Goal: Transaction & Acquisition: Purchase product/service

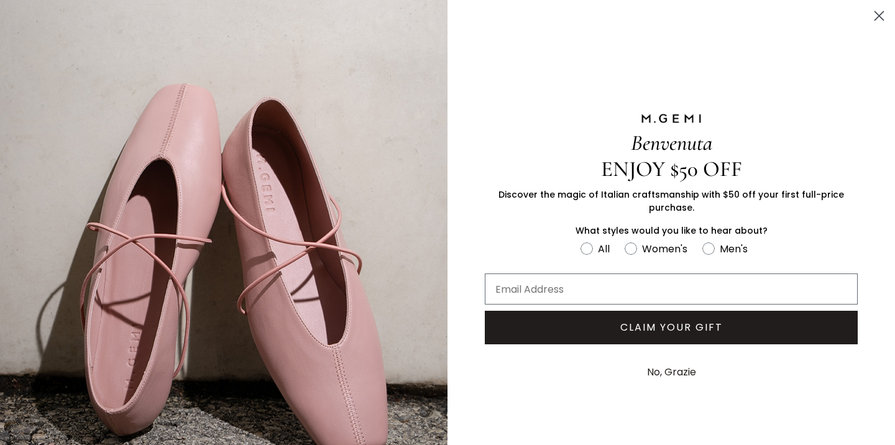
click at [868, 19] on circle "Close dialog" at bounding box center [878, 16] width 21 height 21
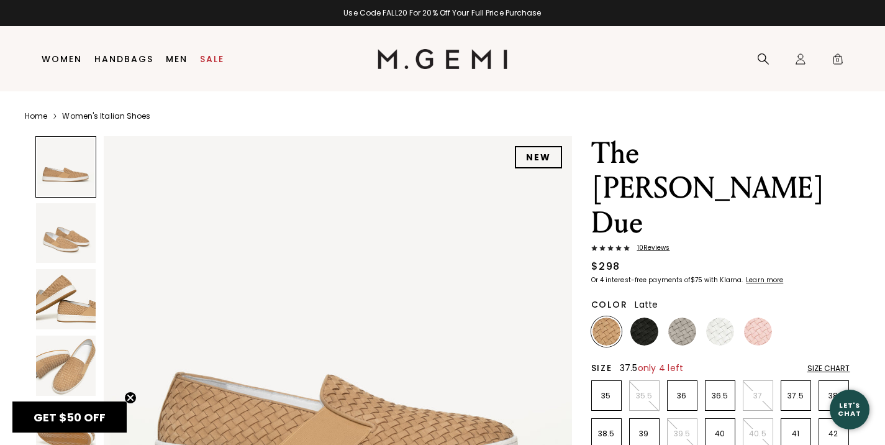
click at [802, 391] on p "37.5" at bounding box center [795, 396] width 29 height 10
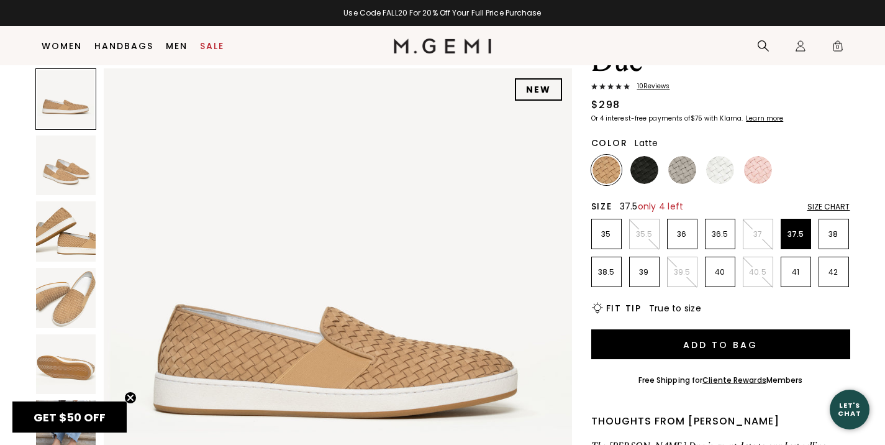
scroll to position [158, 0]
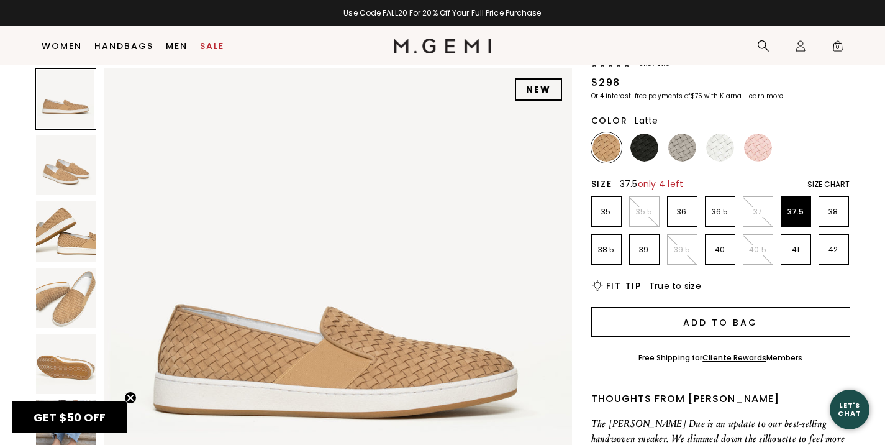
click at [735, 307] on button "Add to Bag" at bounding box center [720, 322] width 259 height 30
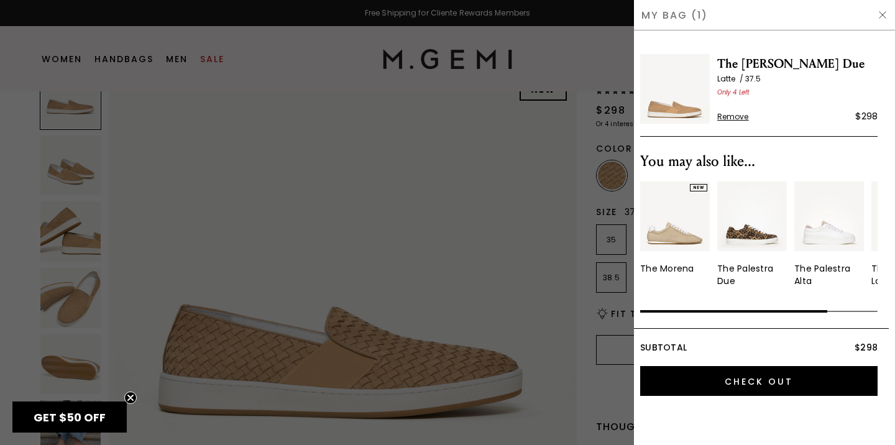
scroll to position [0, 0]
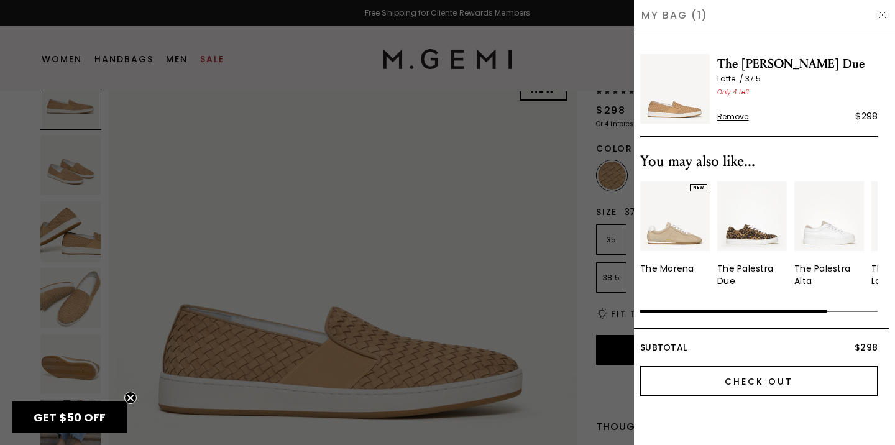
click at [746, 381] on input "Check Out" at bounding box center [758, 381] width 237 height 30
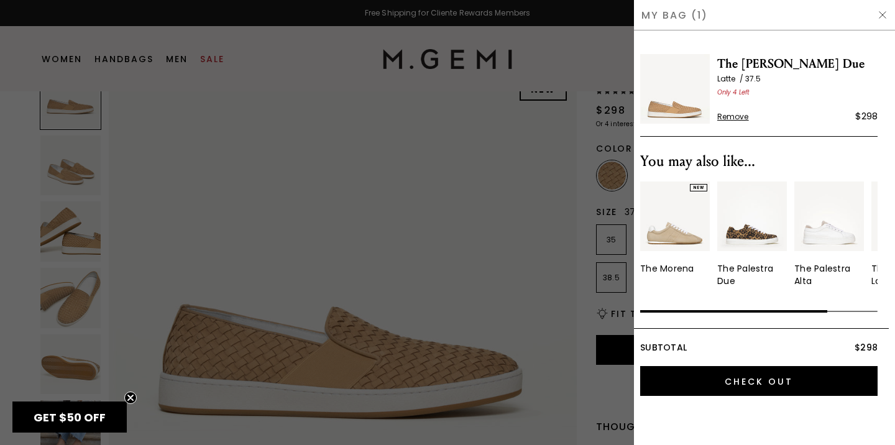
click at [882, 12] on img at bounding box center [882, 15] width 10 height 10
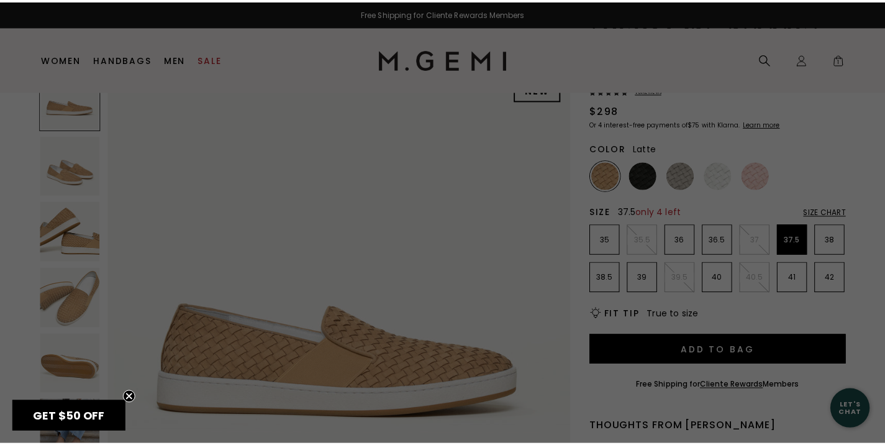
scroll to position [158, 0]
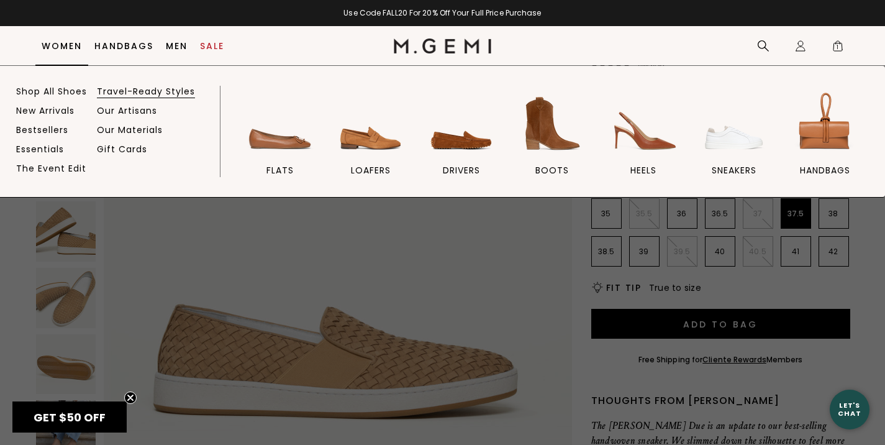
click at [117, 93] on link "Travel-Ready Styles" at bounding box center [146, 91] width 98 height 11
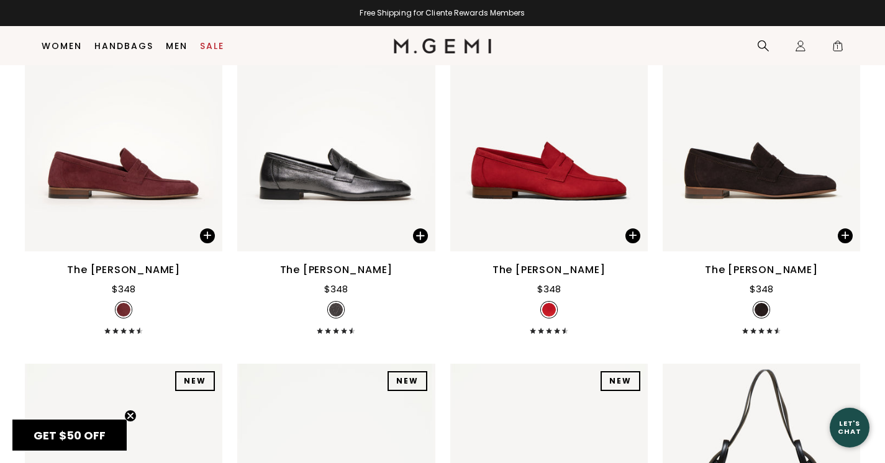
scroll to position [6493, 0]
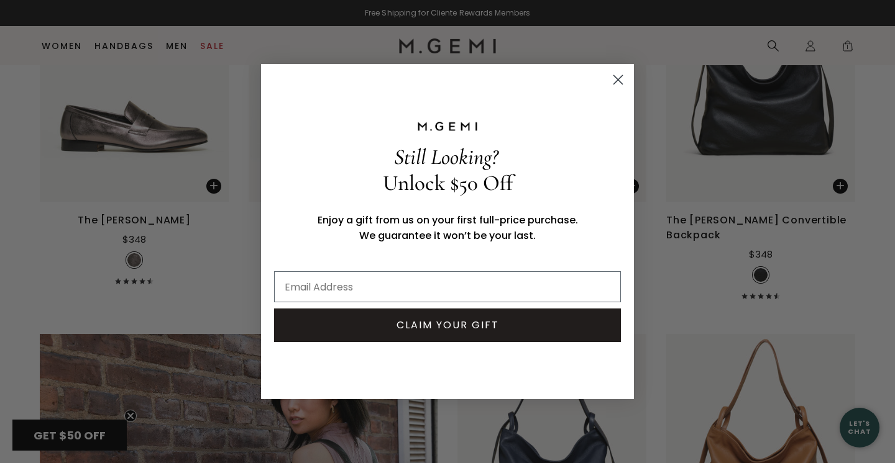
click at [615, 78] on icon "Close dialog" at bounding box center [618, 80] width 9 height 9
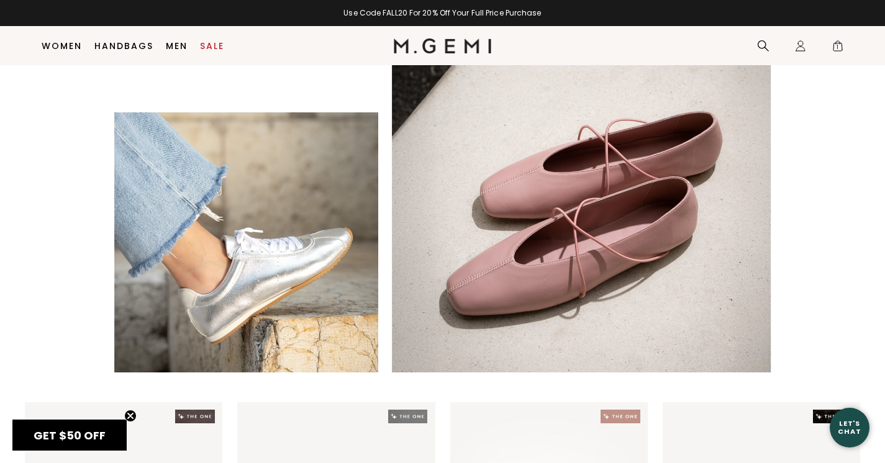
scroll to position [0, 0]
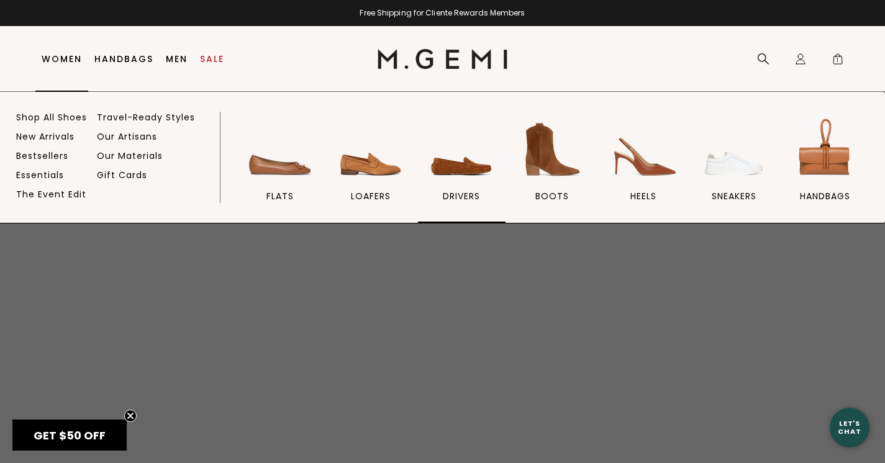
click at [439, 174] on img at bounding box center [462, 150] width 70 height 70
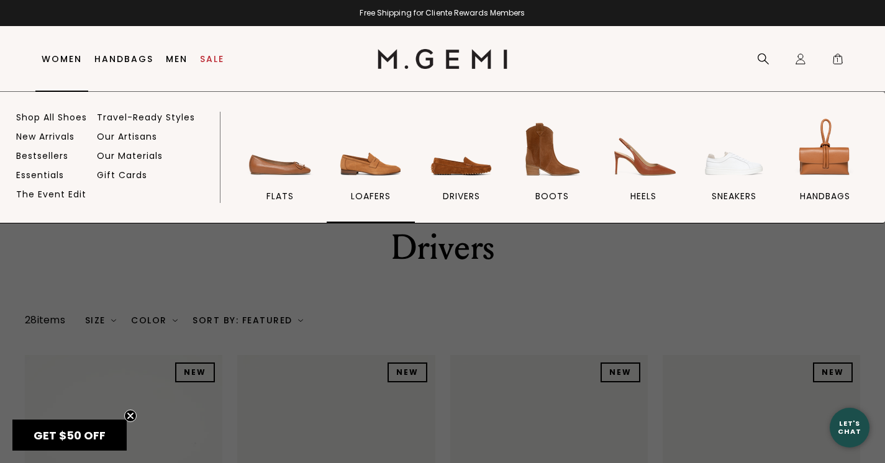
click at [363, 175] on img at bounding box center [371, 150] width 70 height 70
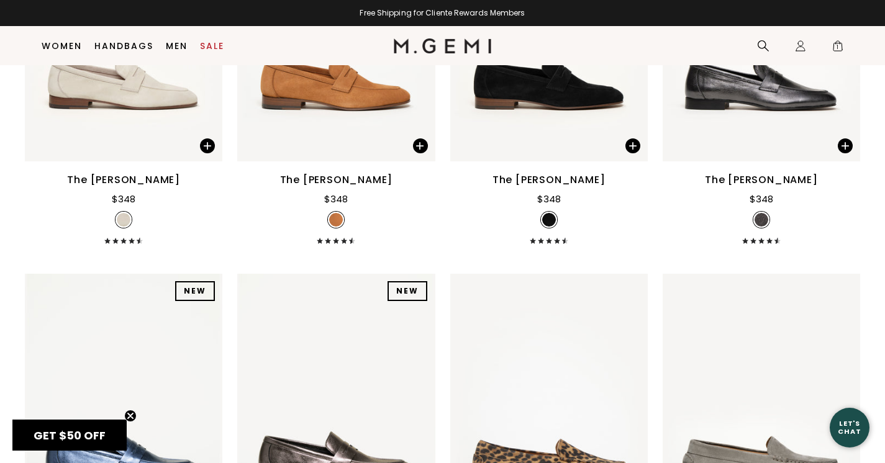
scroll to position [1464, 0]
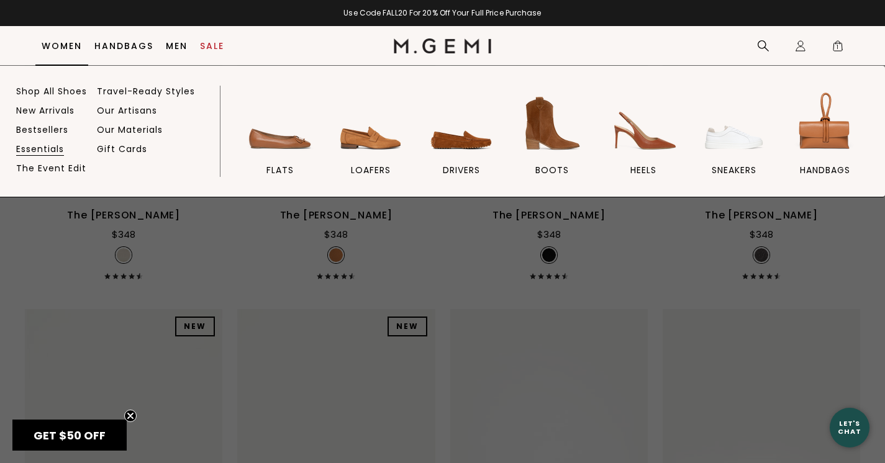
click at [34, 147] on link "Essentials" at bounding box center [40, 149] width 48 height 11
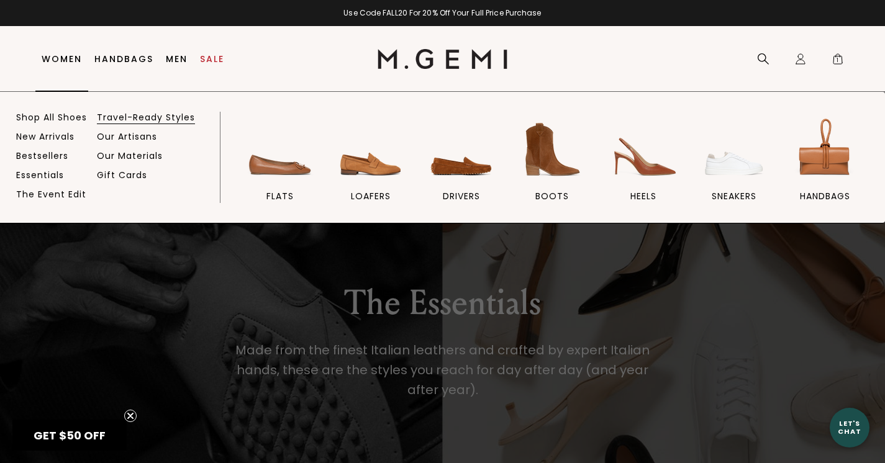
click at [107, 121] on link "Travel-Ready Styles" at bounding box center [146, 117] width 98 height 11
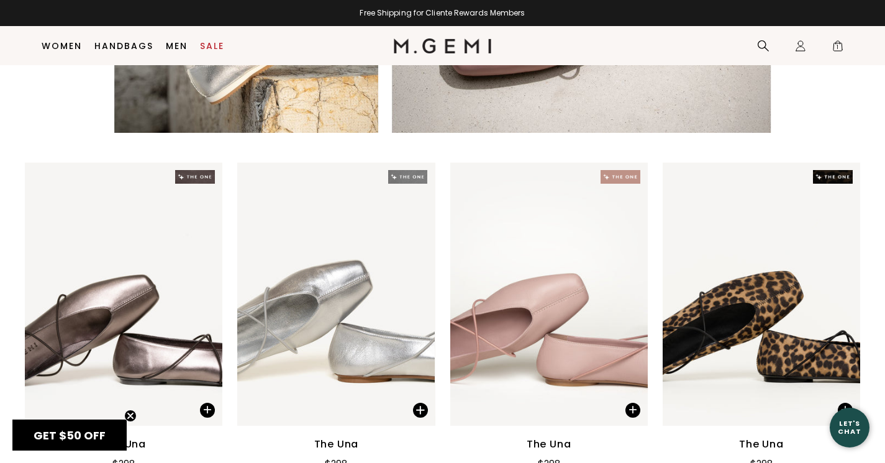
scroll to position [1536, 0]
